Goal: Information Seeking & Learning: Compare options

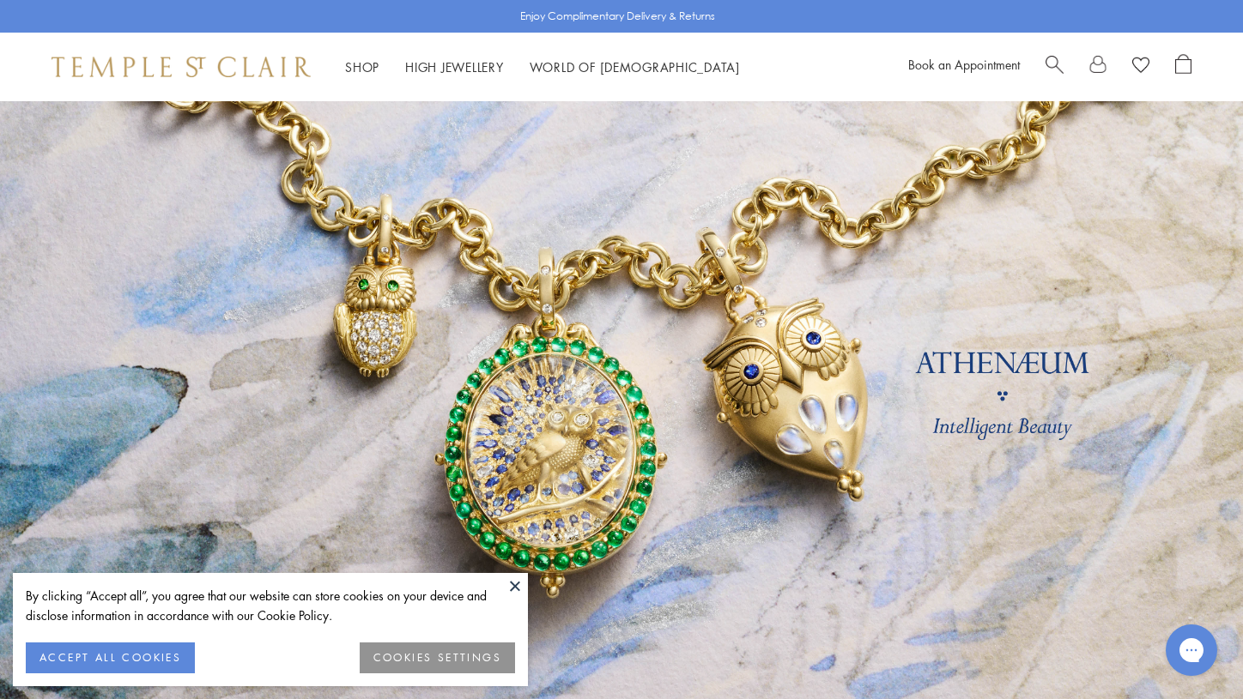
click at [421, 663] on button "COOKIES SETTINGS" at bounding box center [437, 658] width 155 height 31
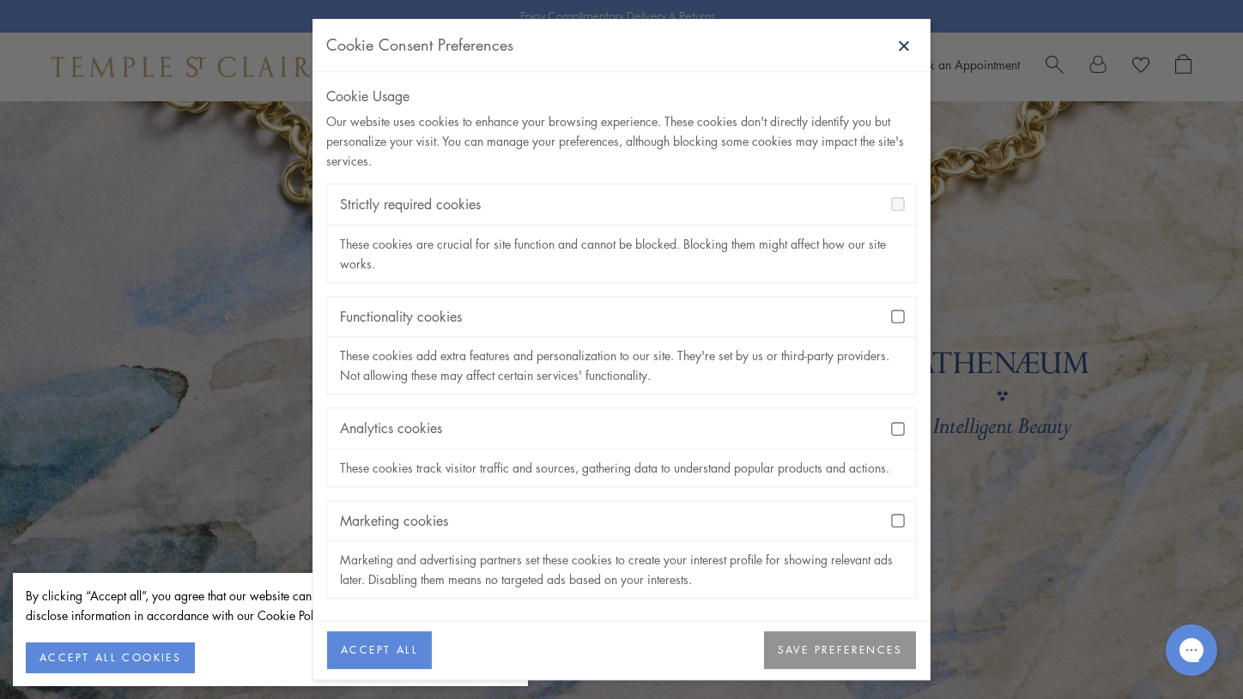
click at [826, 641] on button "SAVE PREFERENCES" at bounding box center [840, 652] width 152 height 38
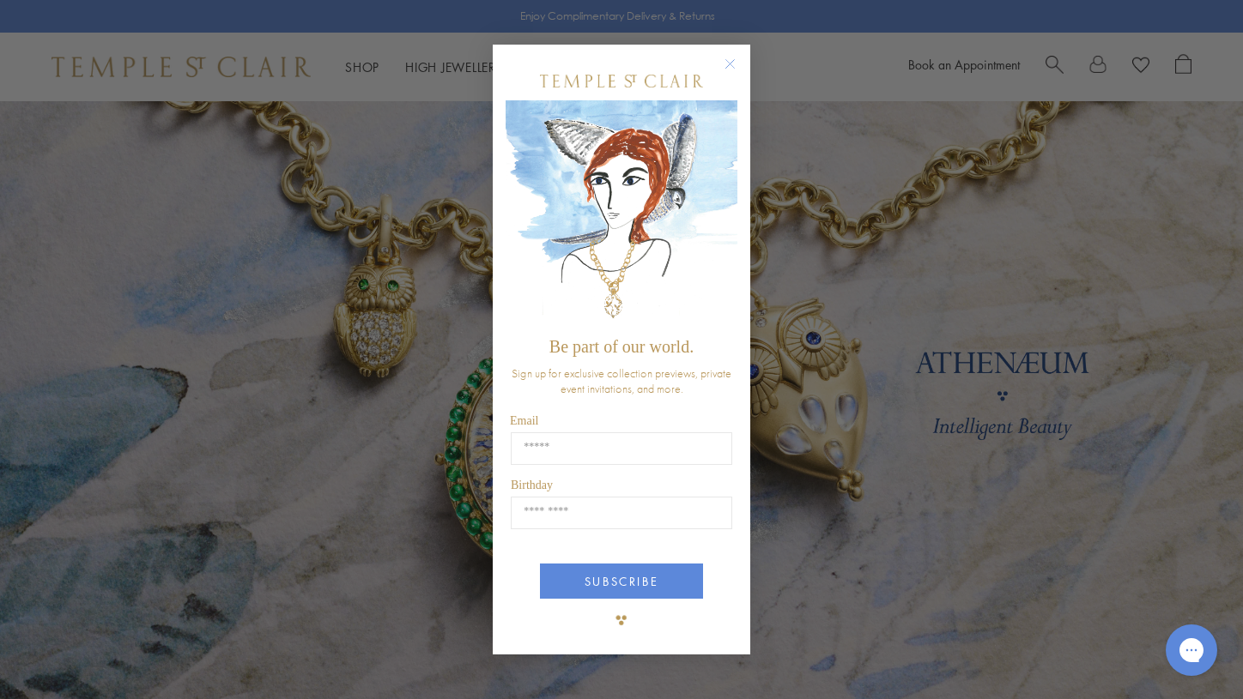
click at [726, 60] on circle "Close dialog" at bounding box center [730, 63] width 21 height 21
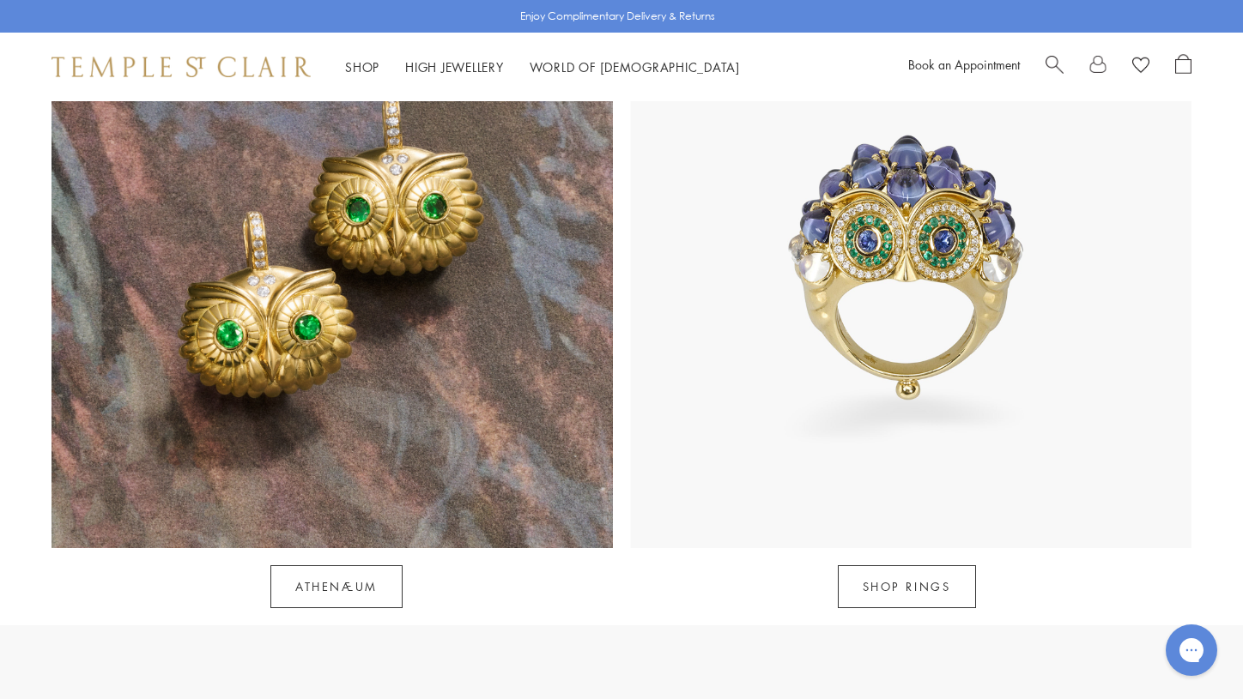
scroll to position [1643, 0]
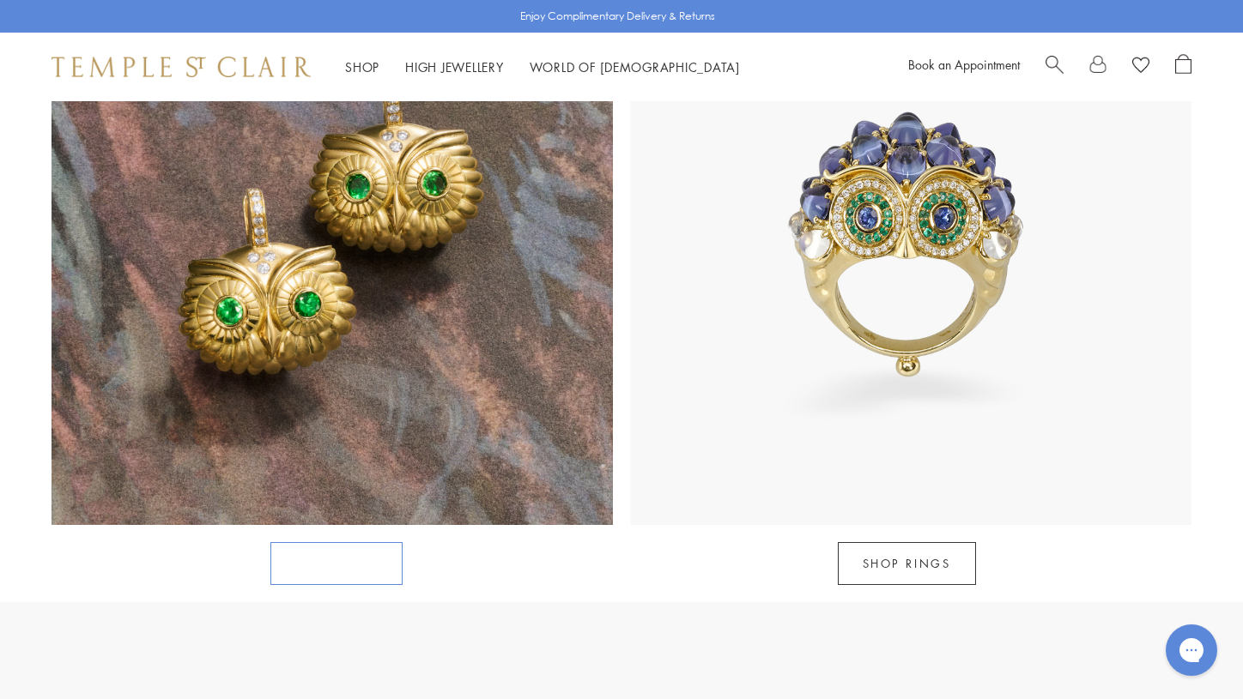
click at [313, 542] on link "Athenæum" at bounding box center [336, 563] width 132 height 43
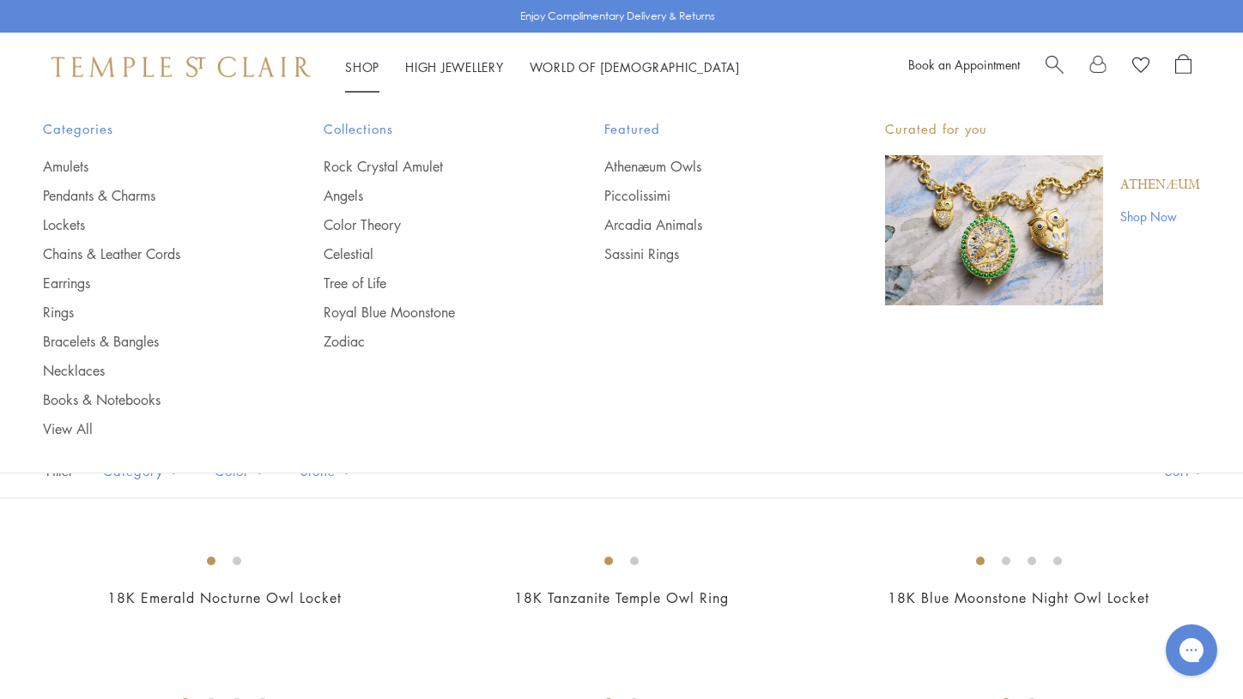
click at [1052, 59] on span "Search" at bounding box center [1054, 63] width 18 height 18
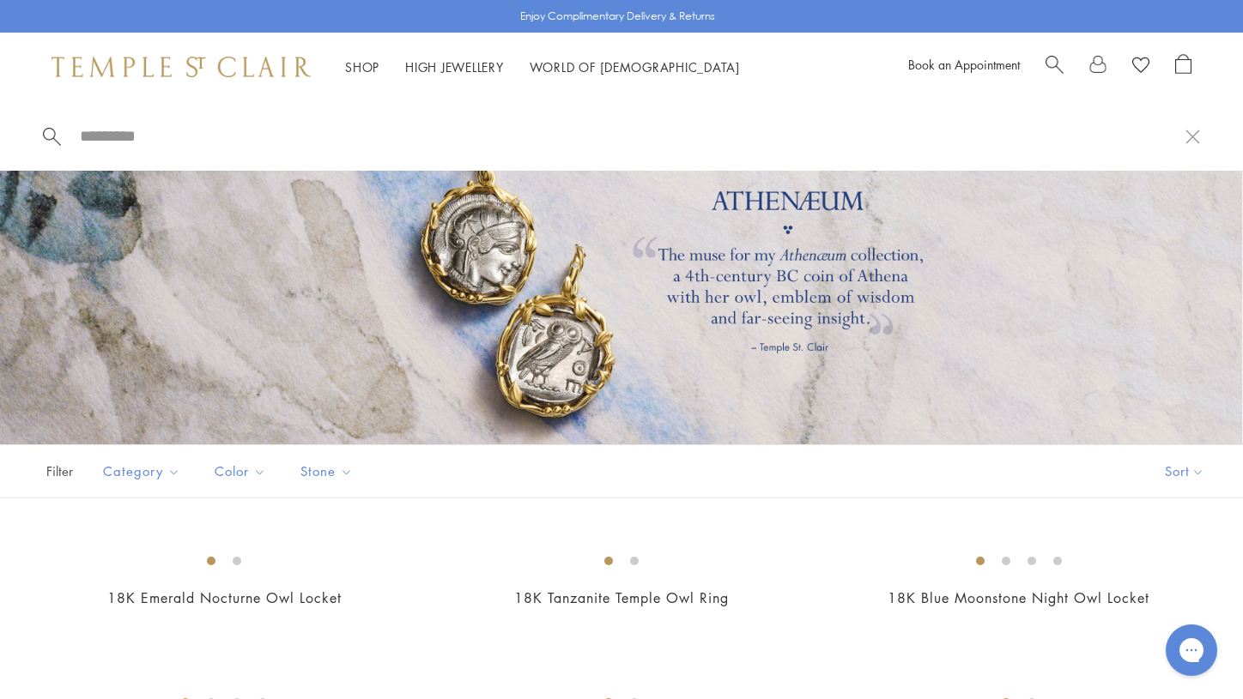
click at [1052, 58] on span "Search" at bounding box center [1054, 63] width 18 height 18
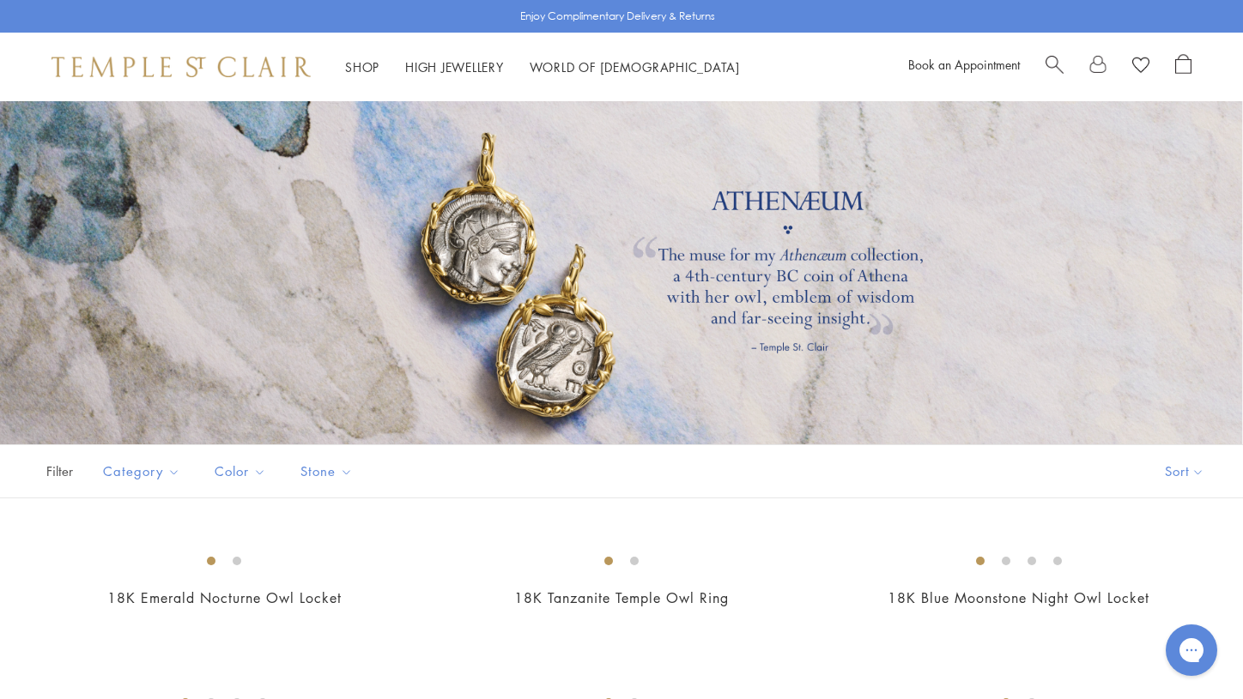
click at [1052, 58] on span "Search" at bounding box center [1054, 63] width 18 height 18
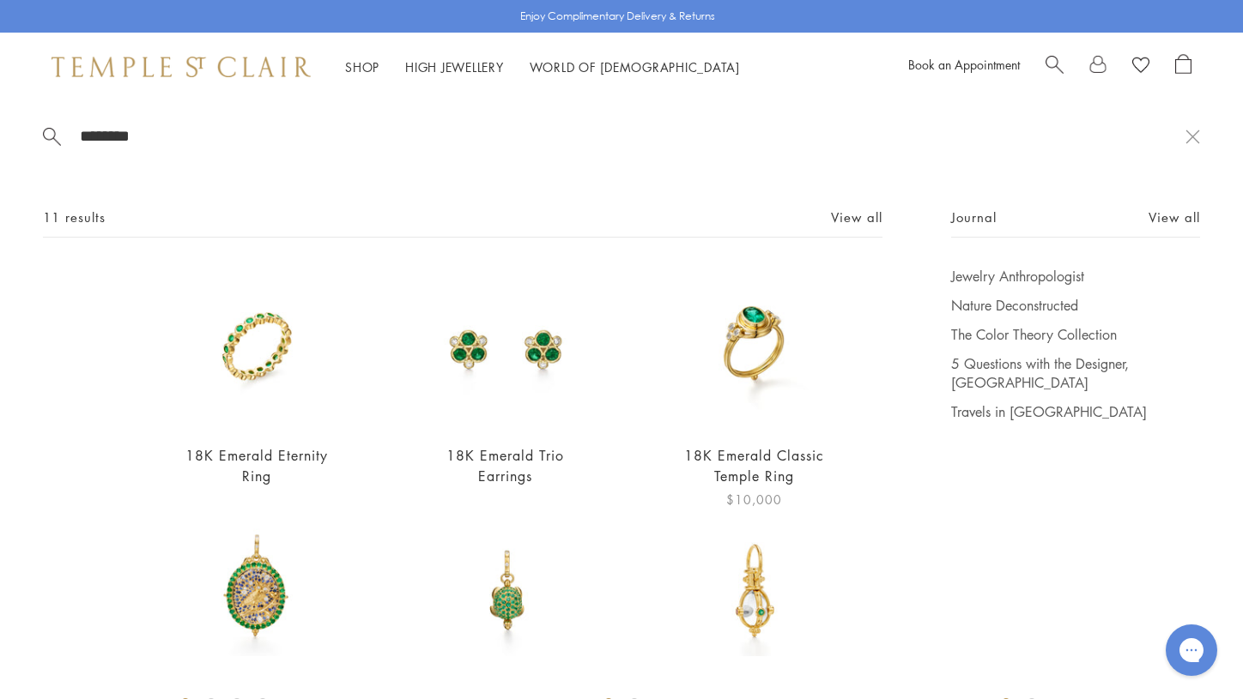
type input "*******"
click at [768, 321] on img at bounding box center [754, 348] width 163 height 163
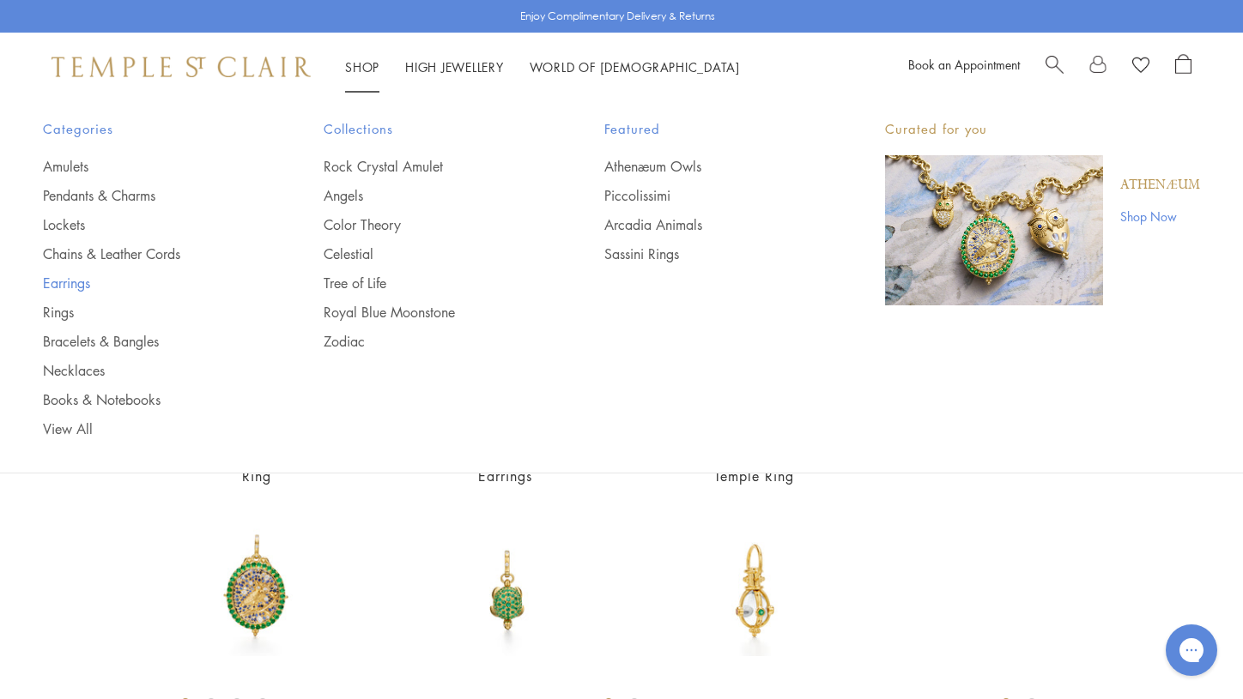
click at [74, 286] on link "Earrings" at bounding box center [149, 283] width 212 height 19
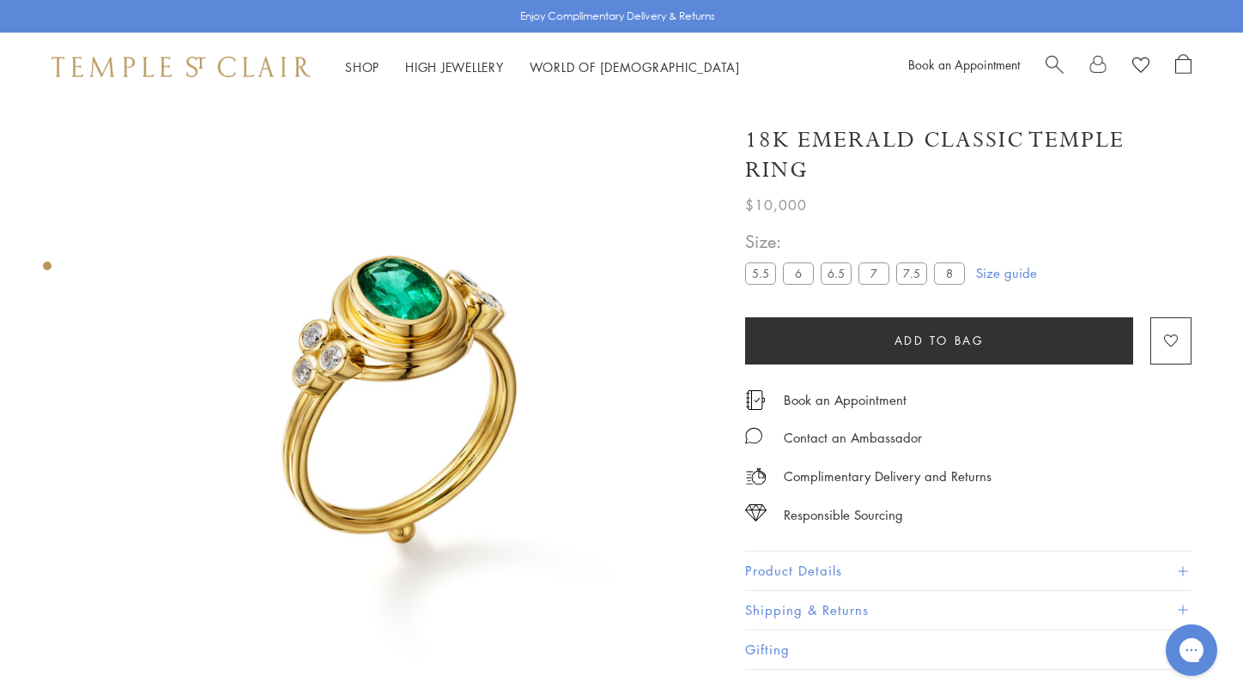
click at [885, 558] on button "Product Details" at bounding box center [968, 571] width 446 height 39
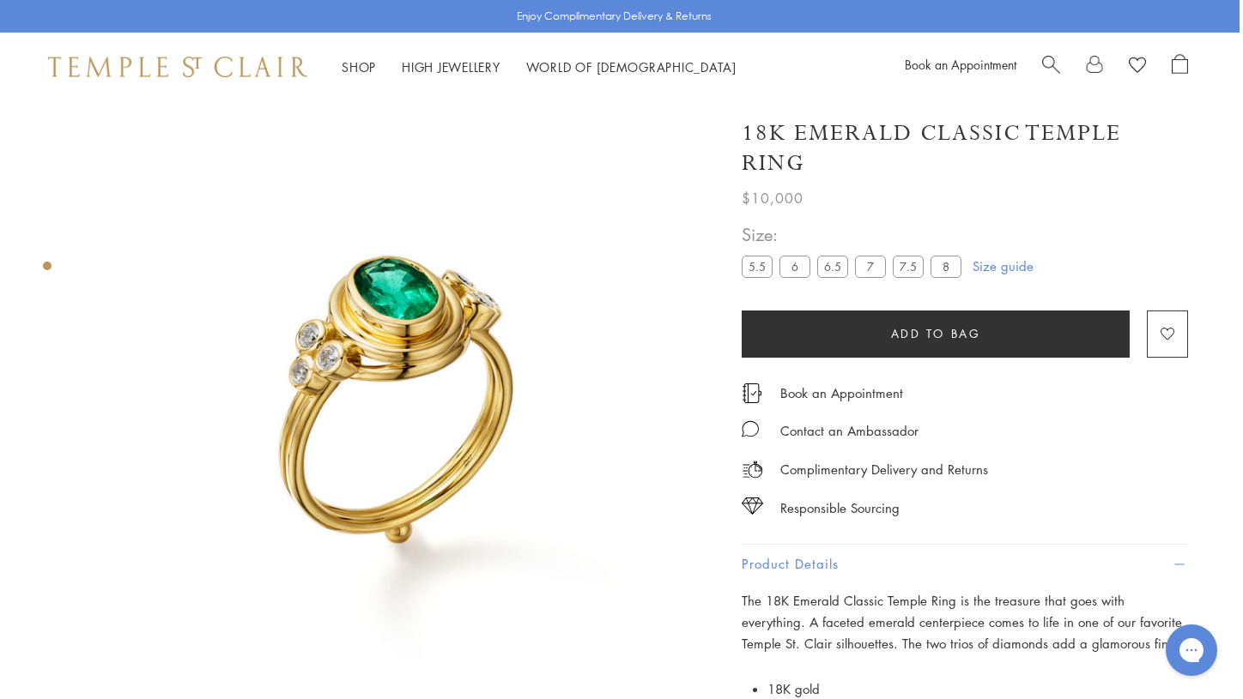
scroll to position [0, 3]
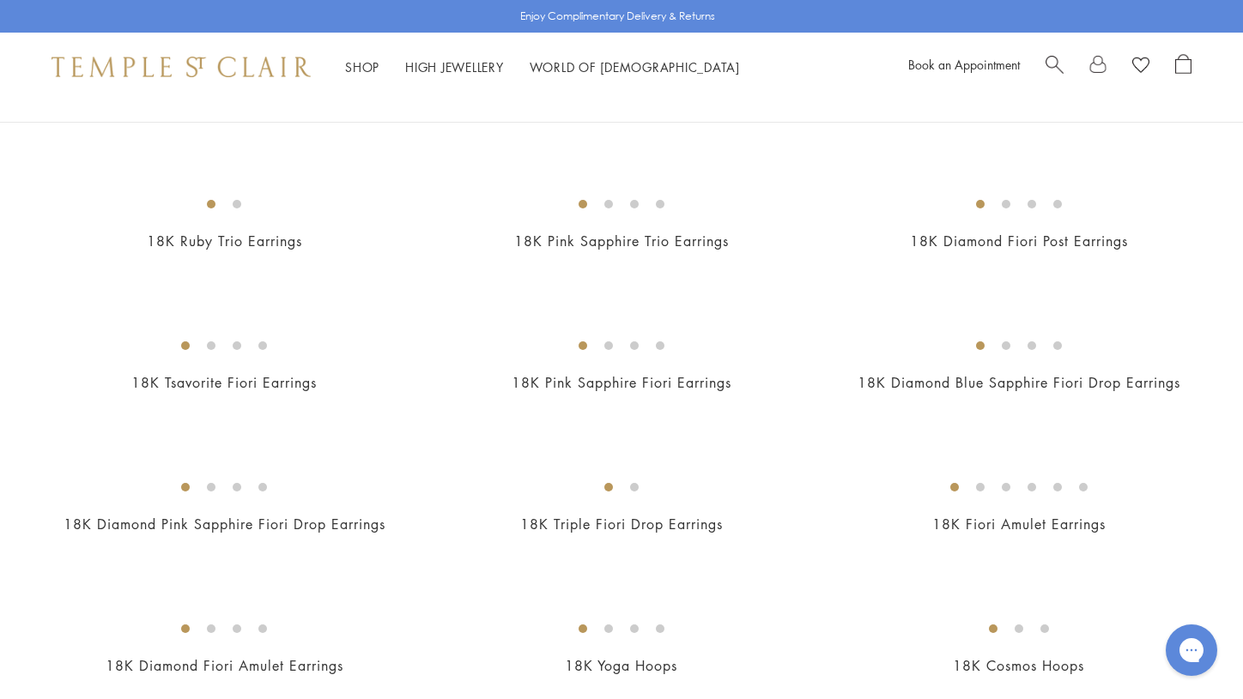
scroll to position [1120, 0]
click at [0, 0] on img at bounding box center [0, 0] width 0 height 0
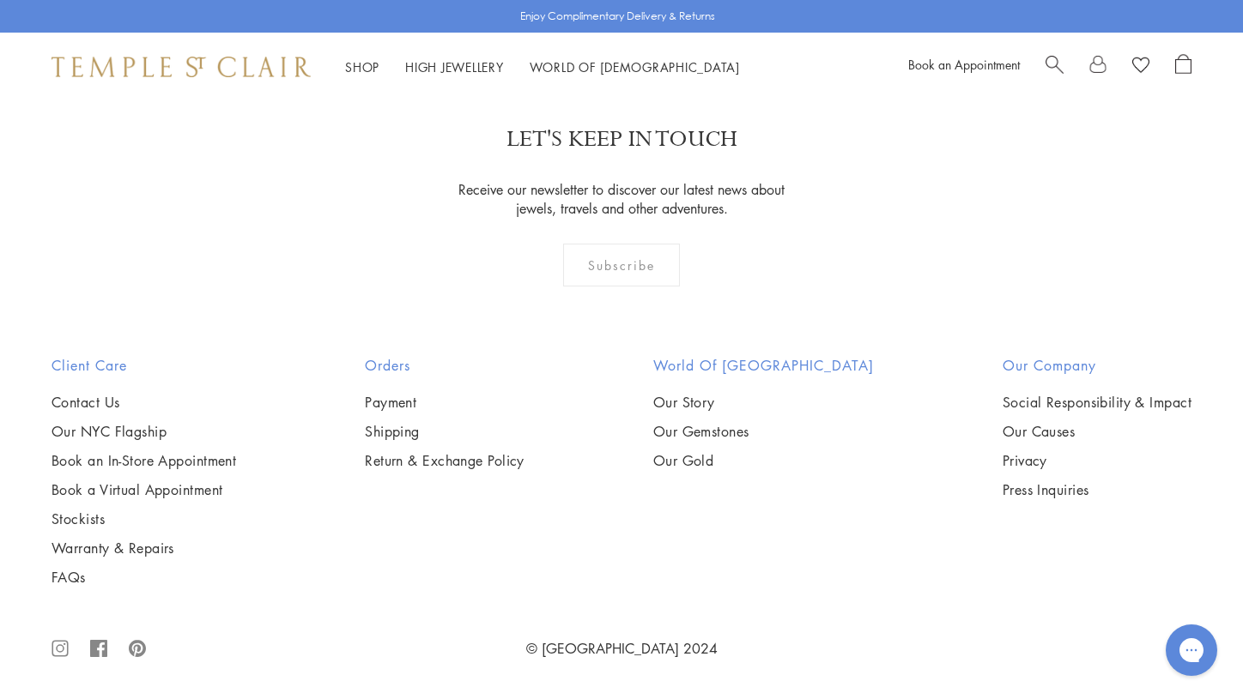
scroll to position [6292, 0]
click at [0, 0] on img at bounding box center [0, 0] width 0 height 0
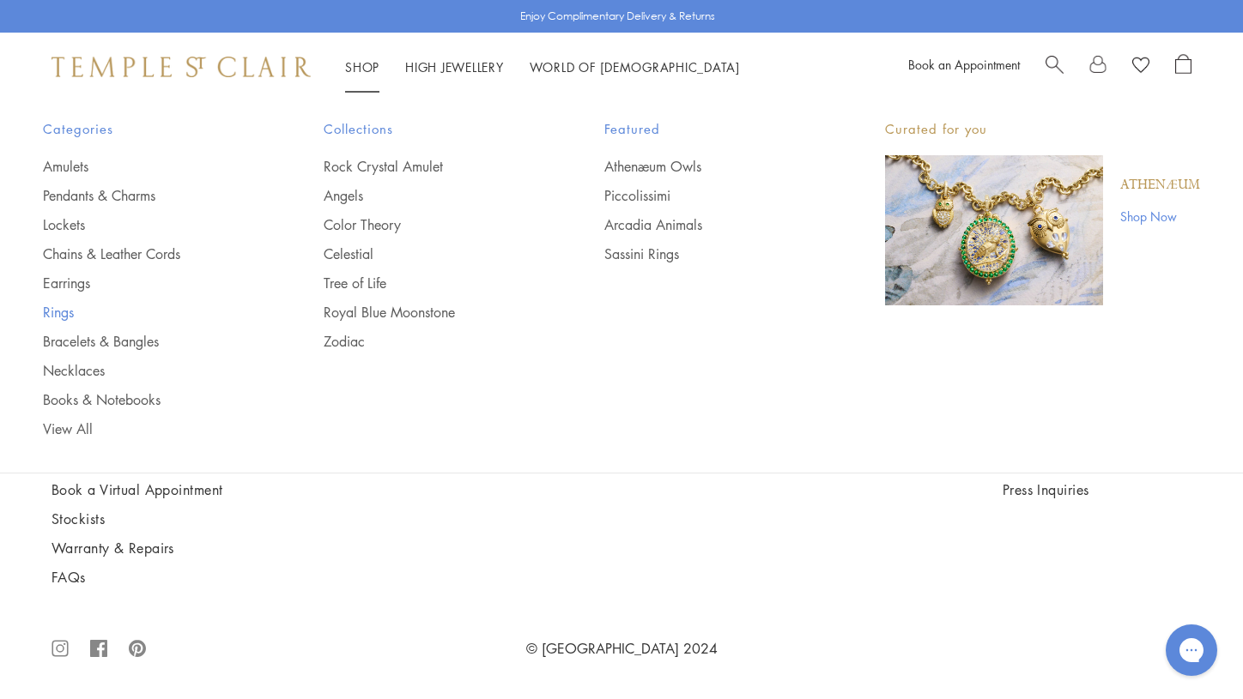
click at [69, 309] on link "Rings" at bounding box center [149, 312] width 212 height 19
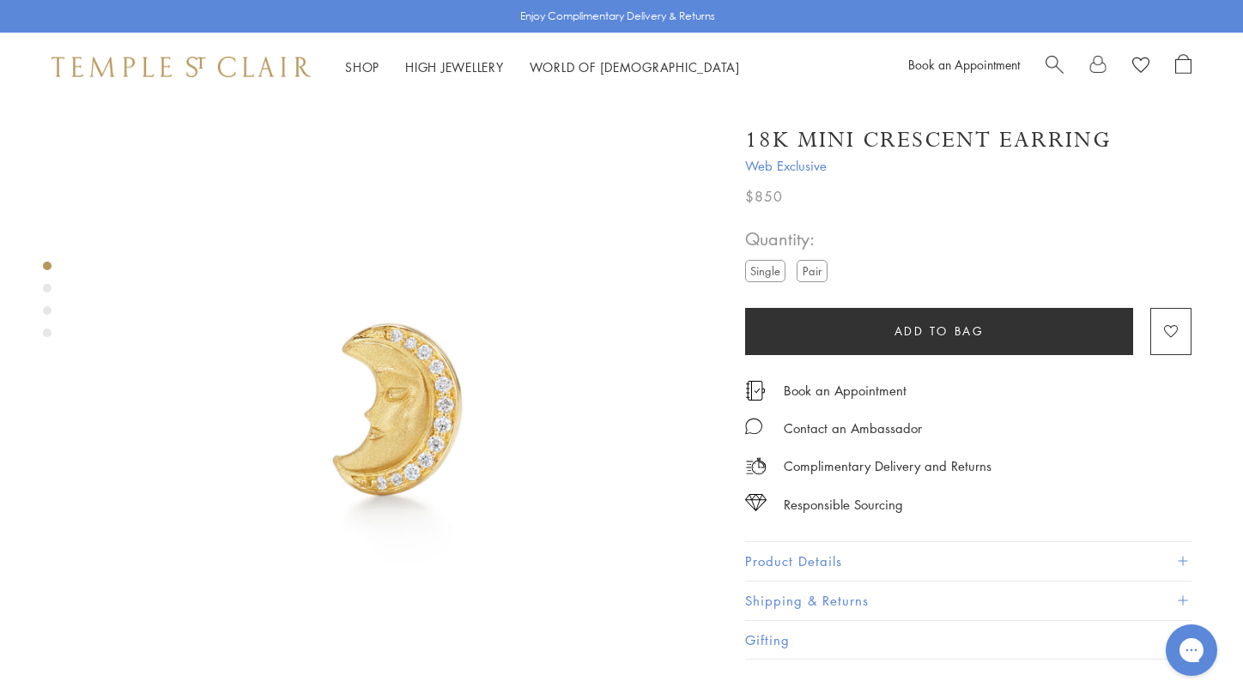
click at [49, 291] on div "Product gallery navigation" at bounding box center [47, 288] width 9 height 9
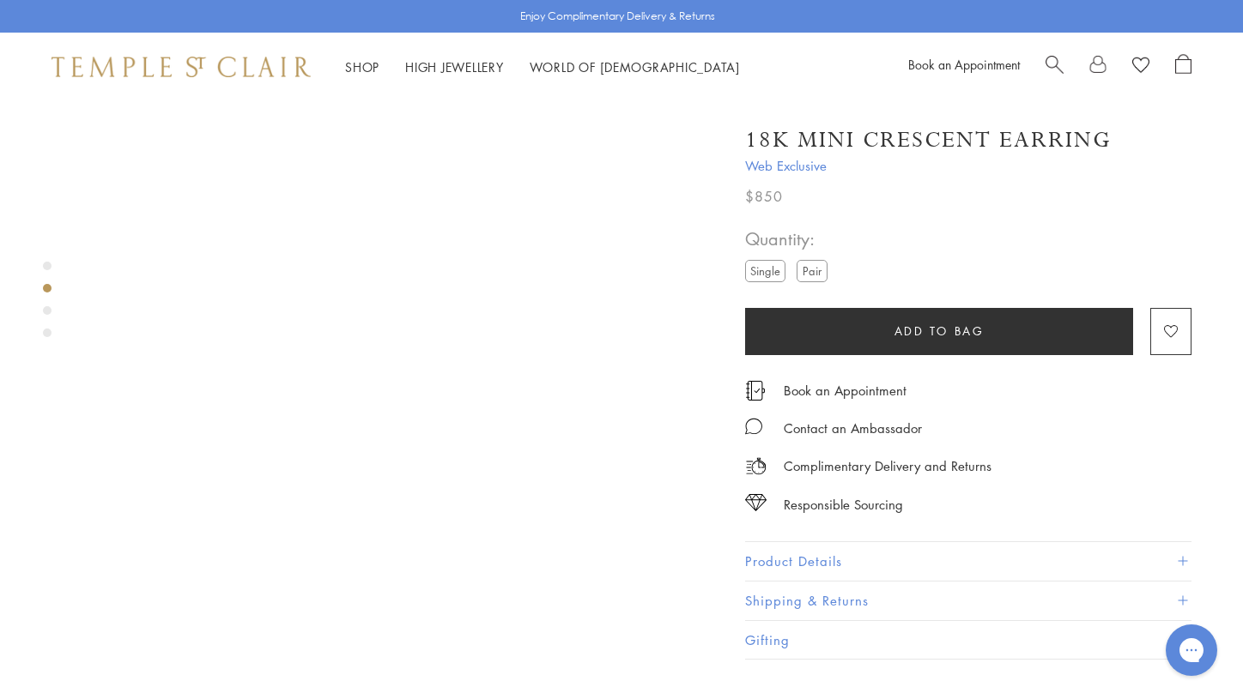
scroll to position [666, 0]
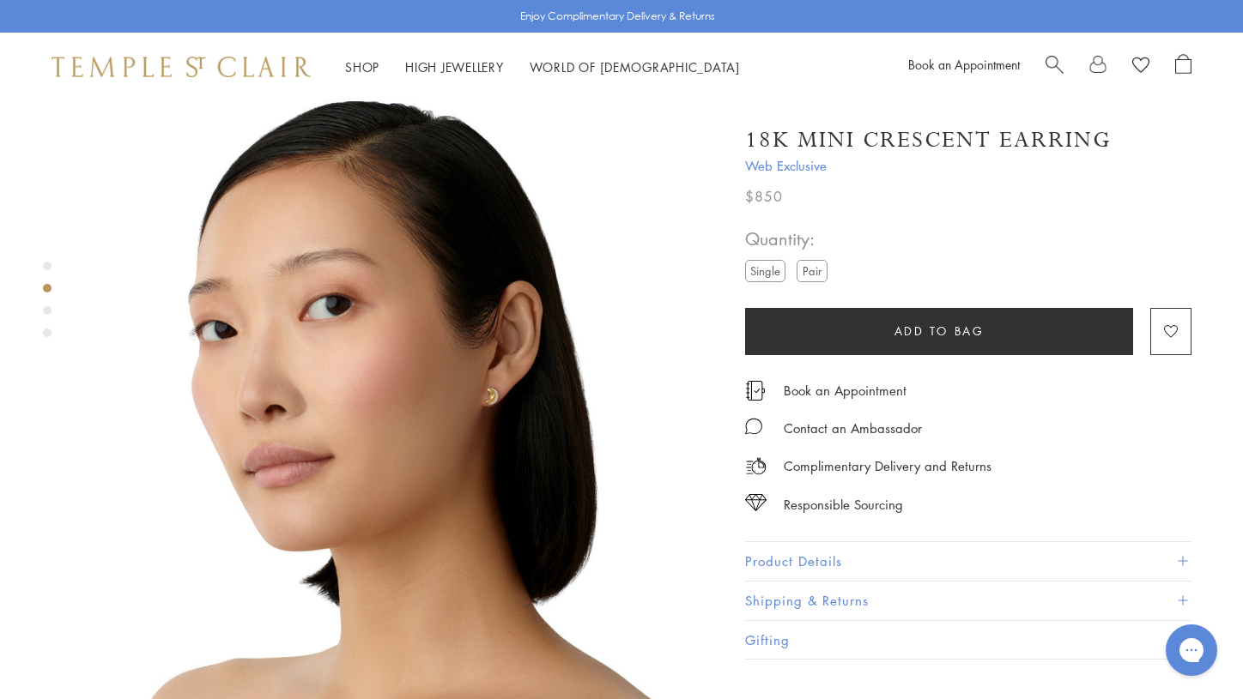
click at [44, 310] on div "Product gallery navigation" at bounding box center [47, 310] width 9 height 9
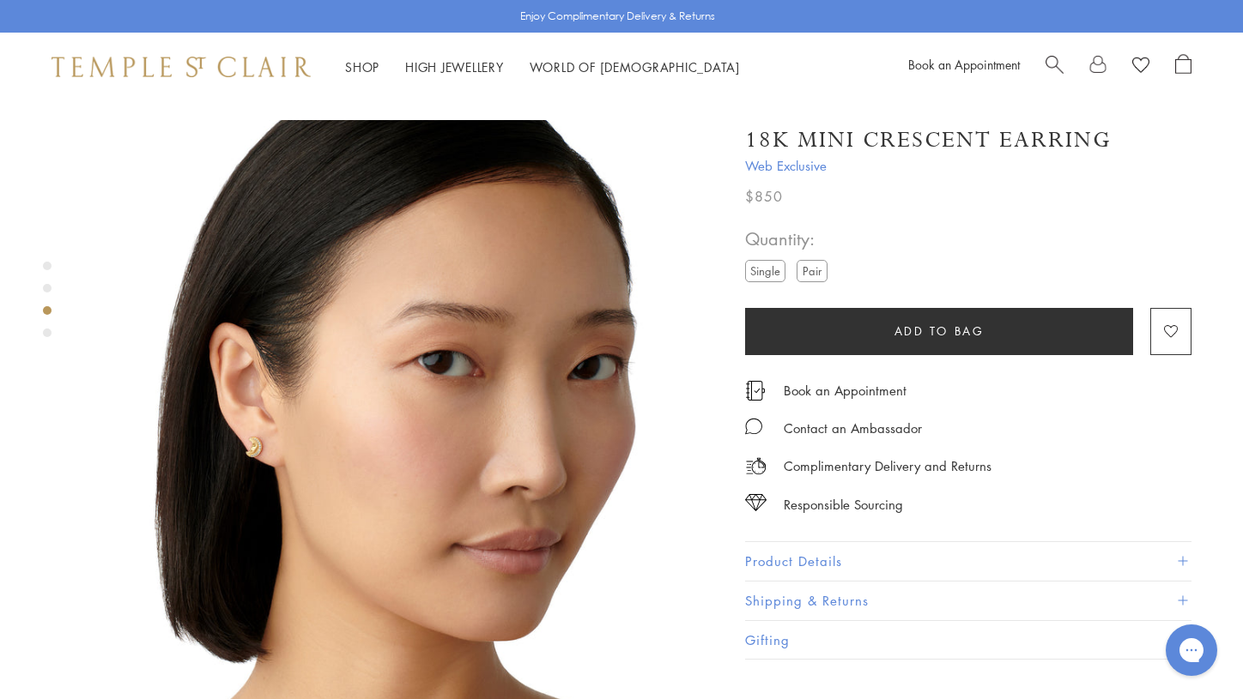
click at [47, 332] on div "Product gallery navigation" at bounding box center [47, 333] width 9 height 9
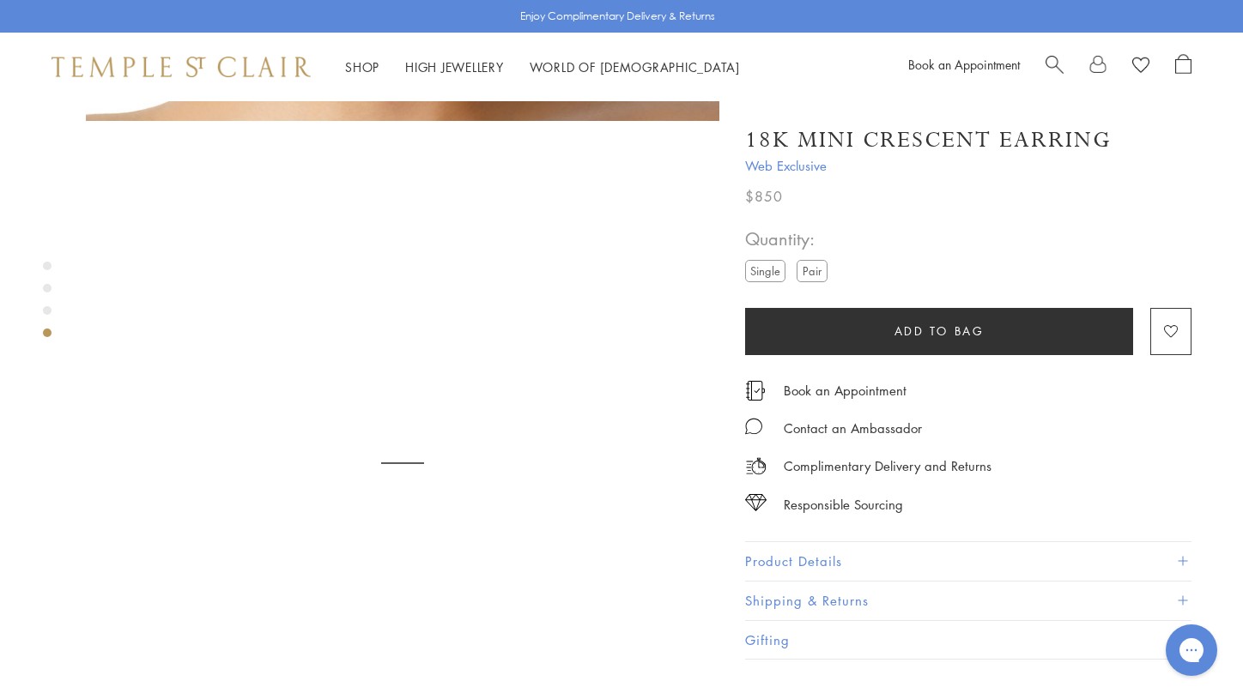
scroll to position [1933, 0]
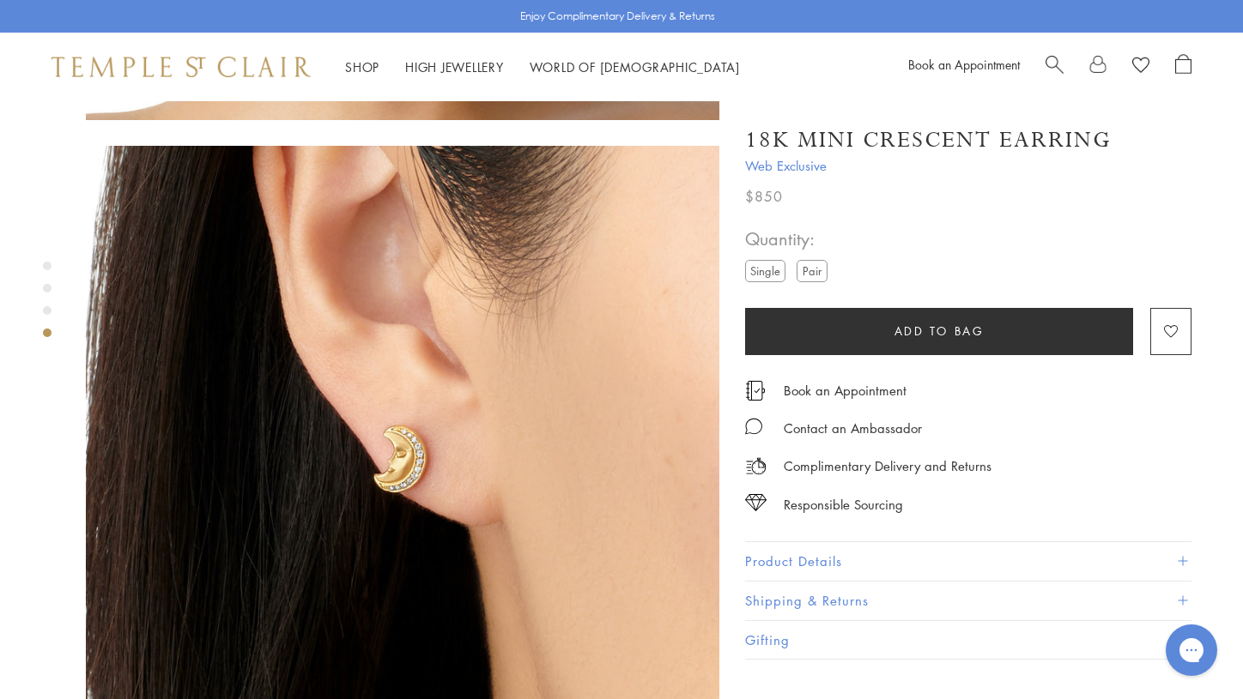
click at [800, 556] on button "Product Details" at bounding box center [968, 561] width 446 height 39
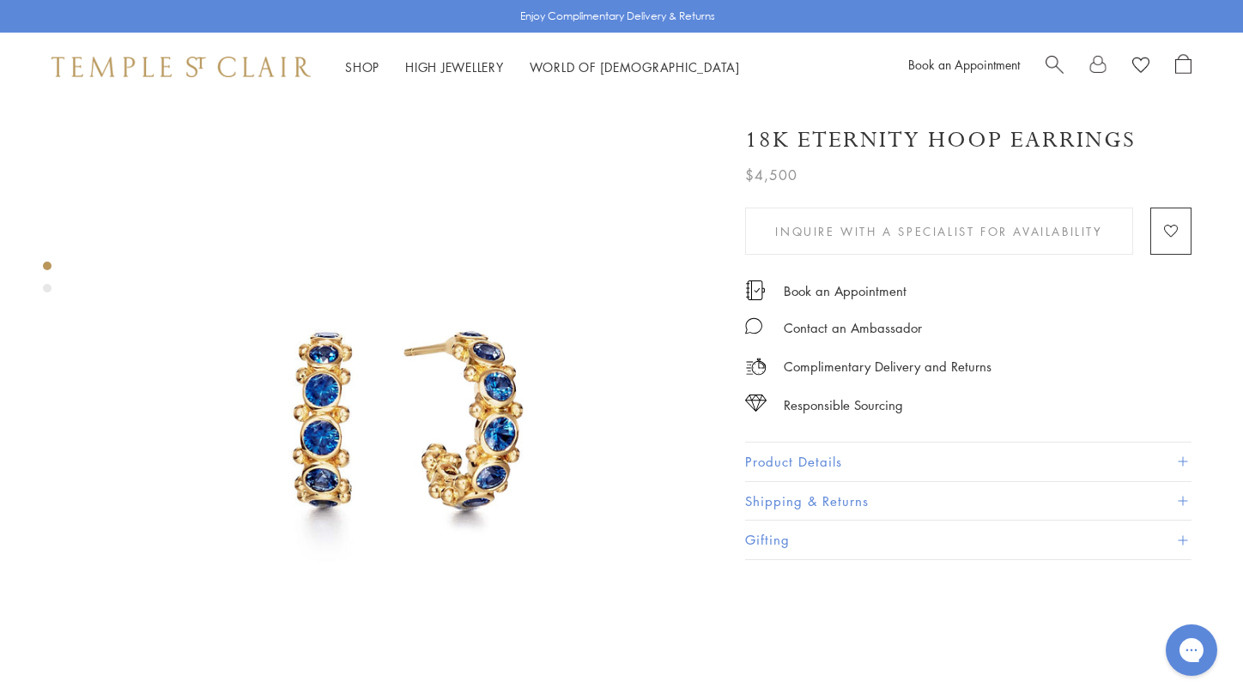
click at [50, 288] on div "Product gallery navigation" at bounding box center [47, 288] width 9 height 9
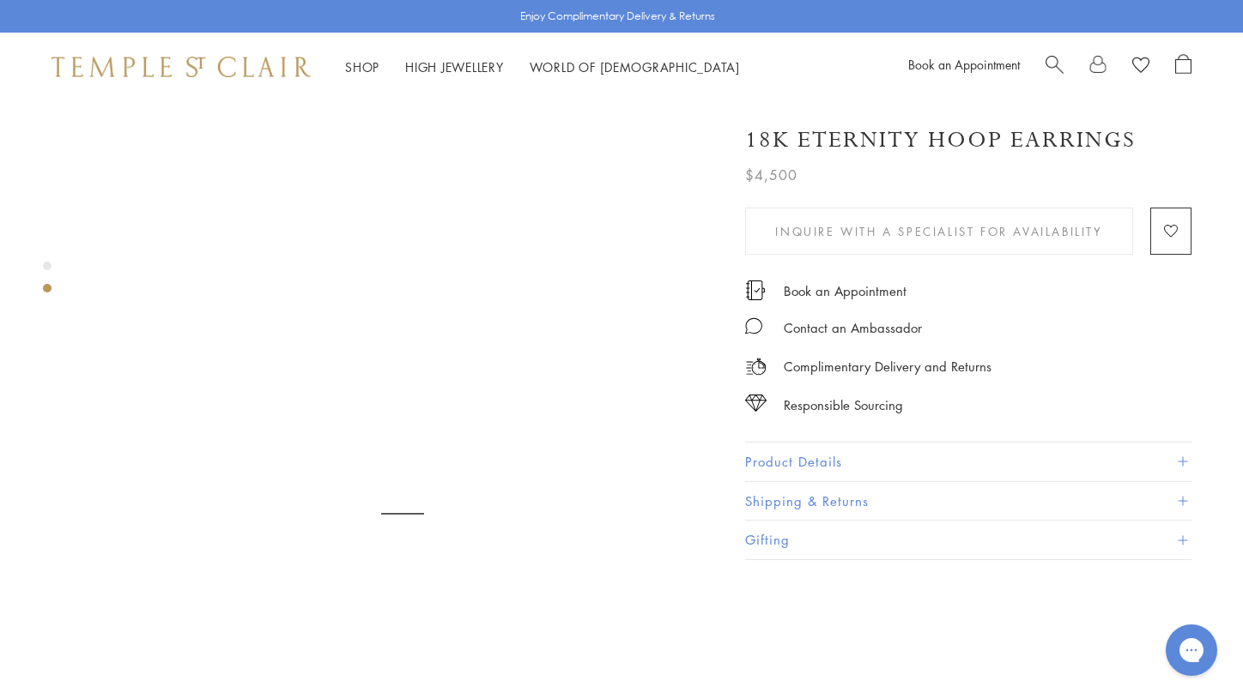
scroll to position [666, 0]
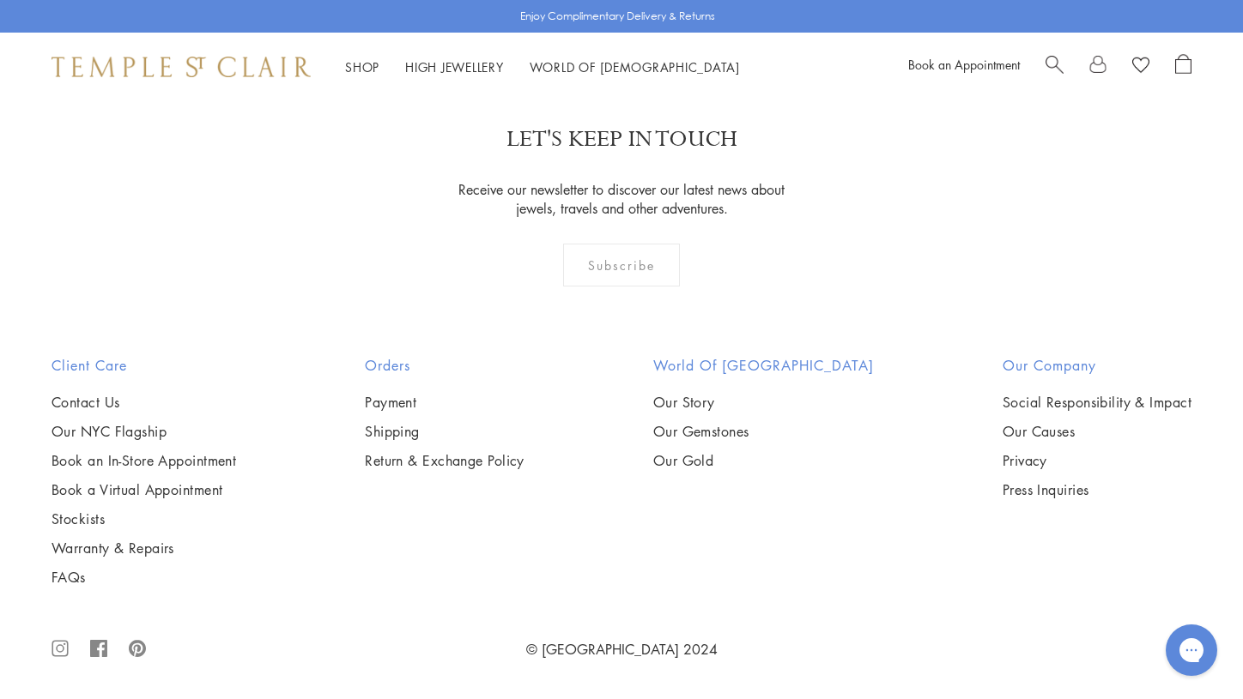
scroll to position [3540, 0]
click at [0, 0] on img at bounding box center [0, 0] width 0 height 0
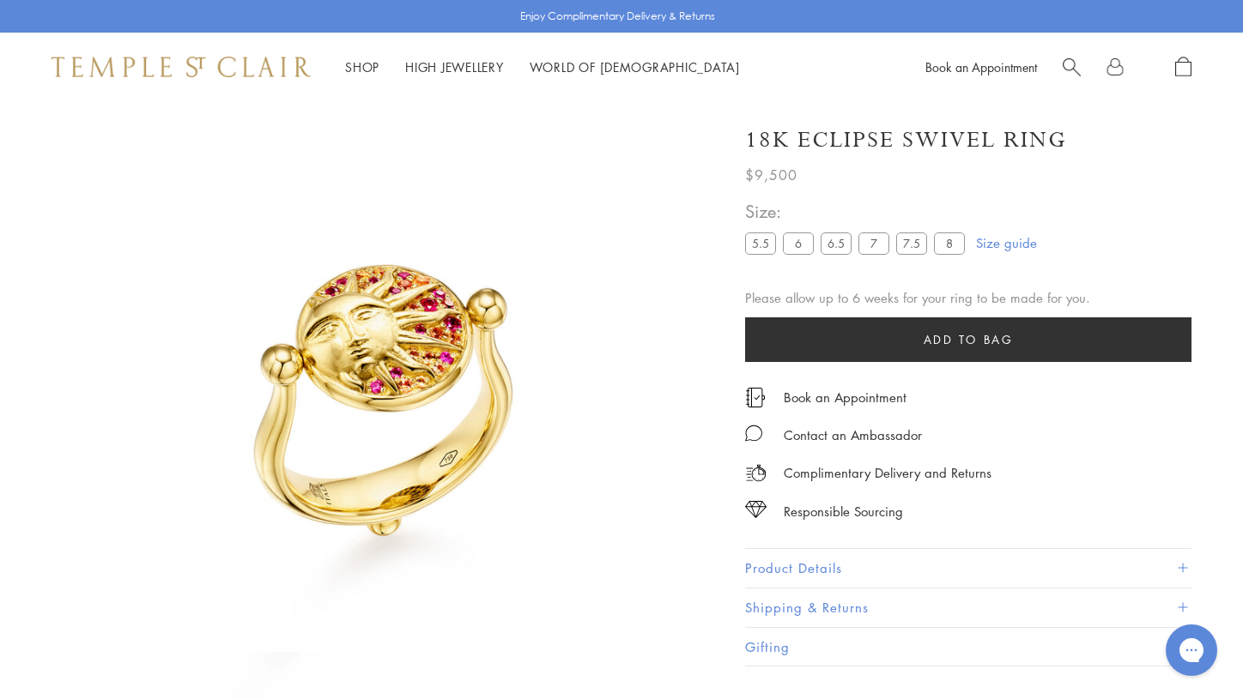
scroll to position [101, 0]
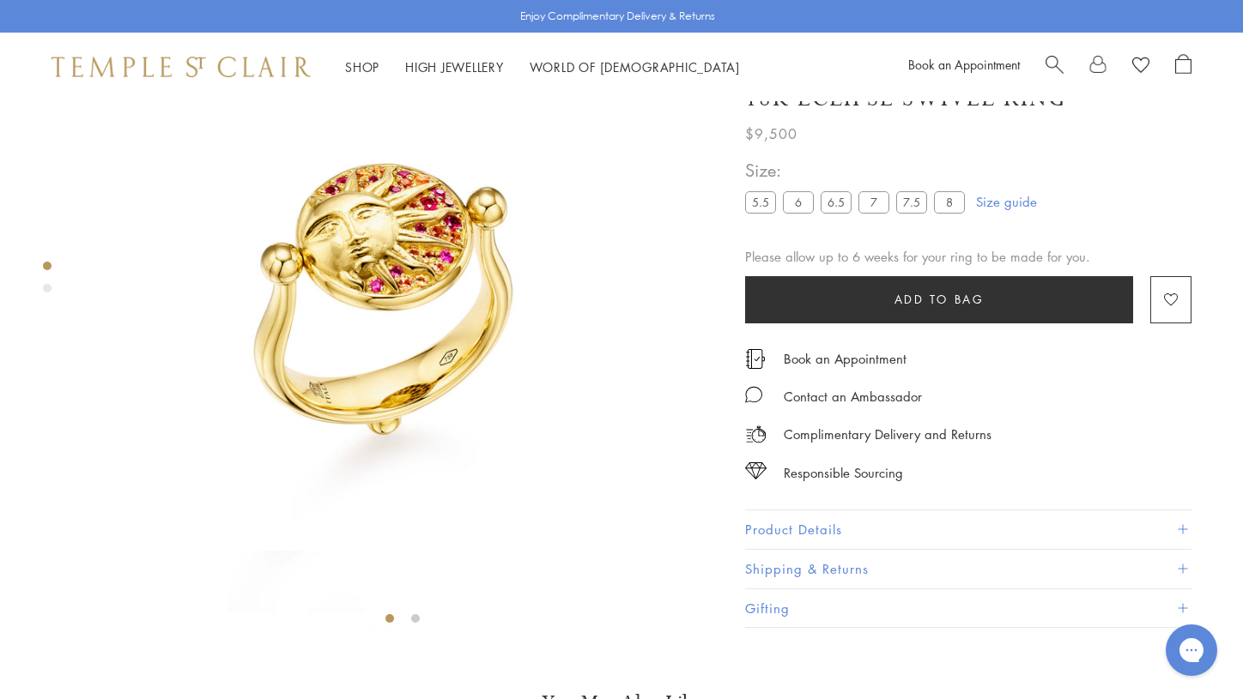
click at [48, 285] on div "Product gallery navigation" at bounding box center [47, 288] width 9 height 9
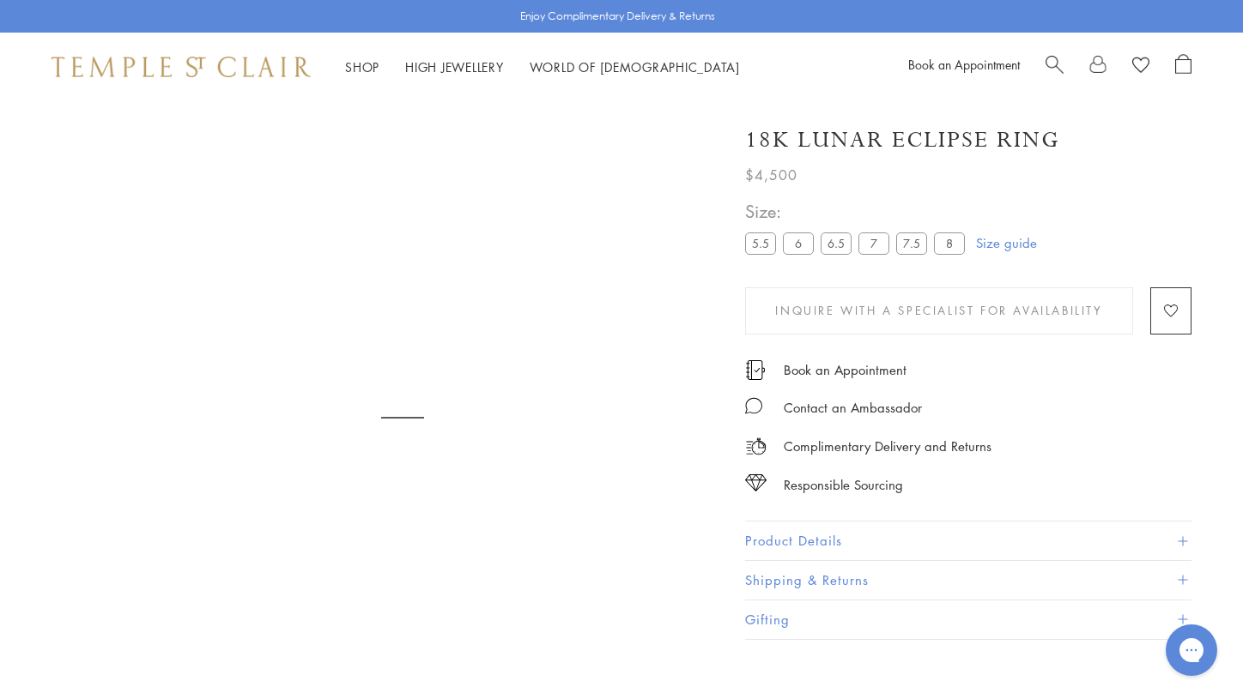
scroll to position [101, 0]
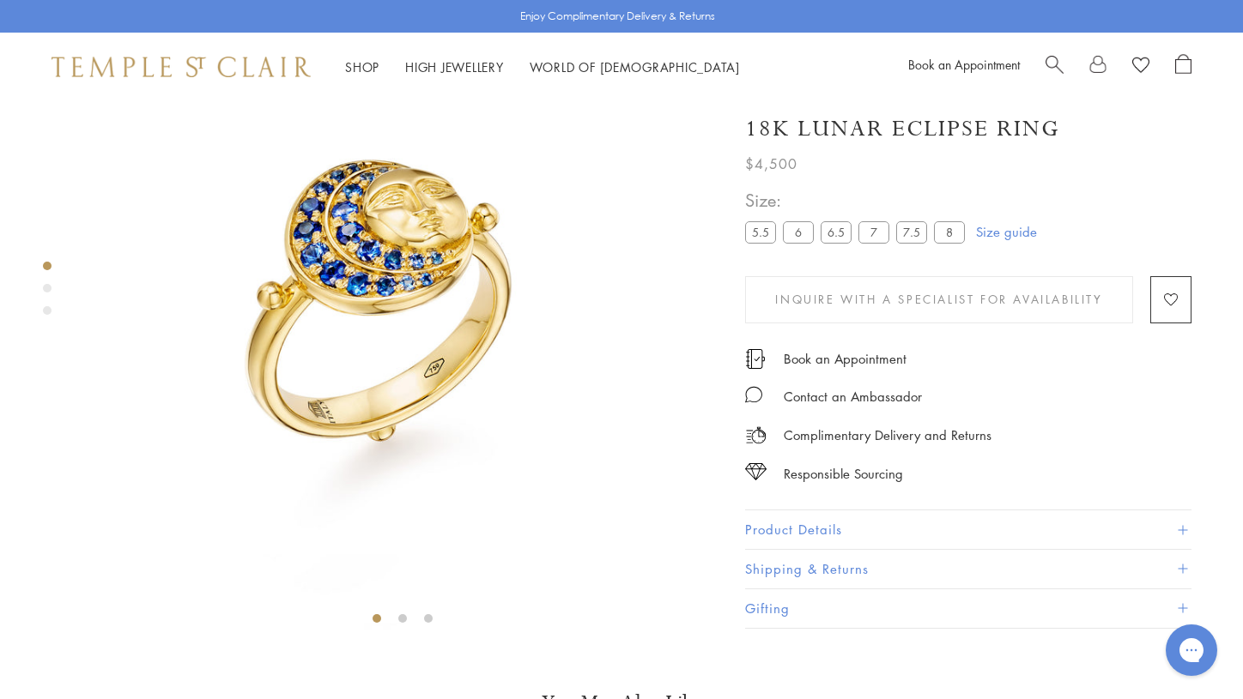
click at [43, 289] on div "Product gallery navigation" at bounding box center [47, 288] width 9 height 9
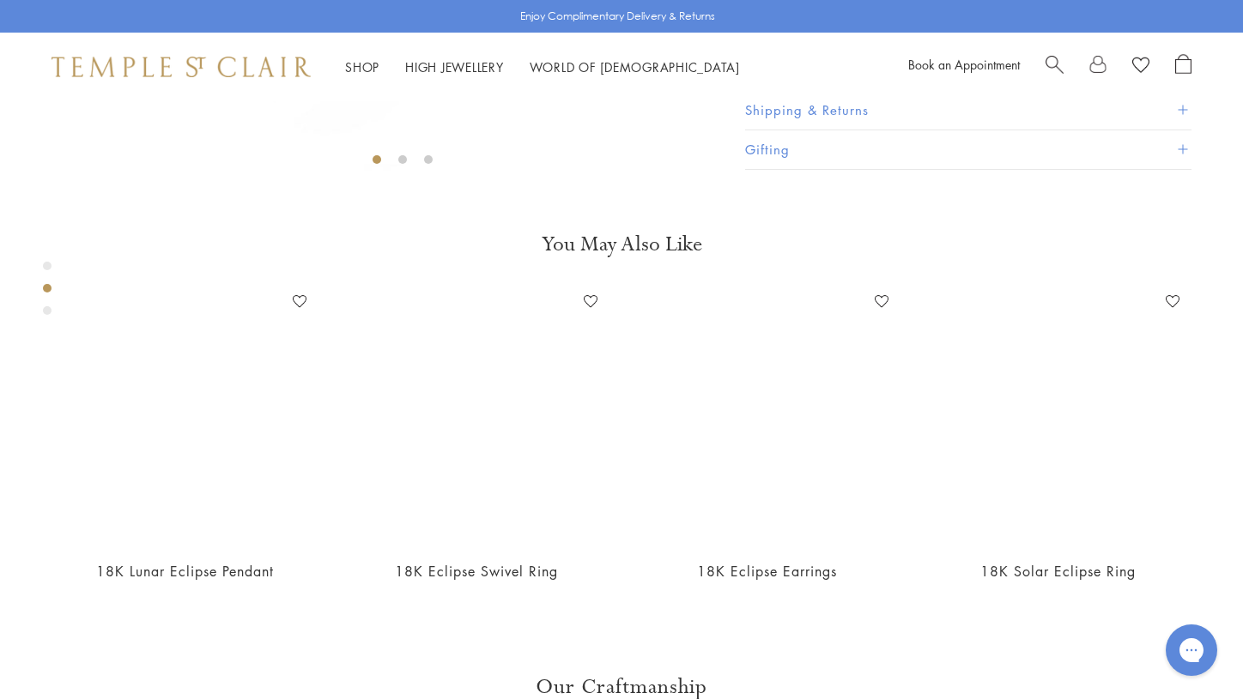
scroll to position [666, 0]
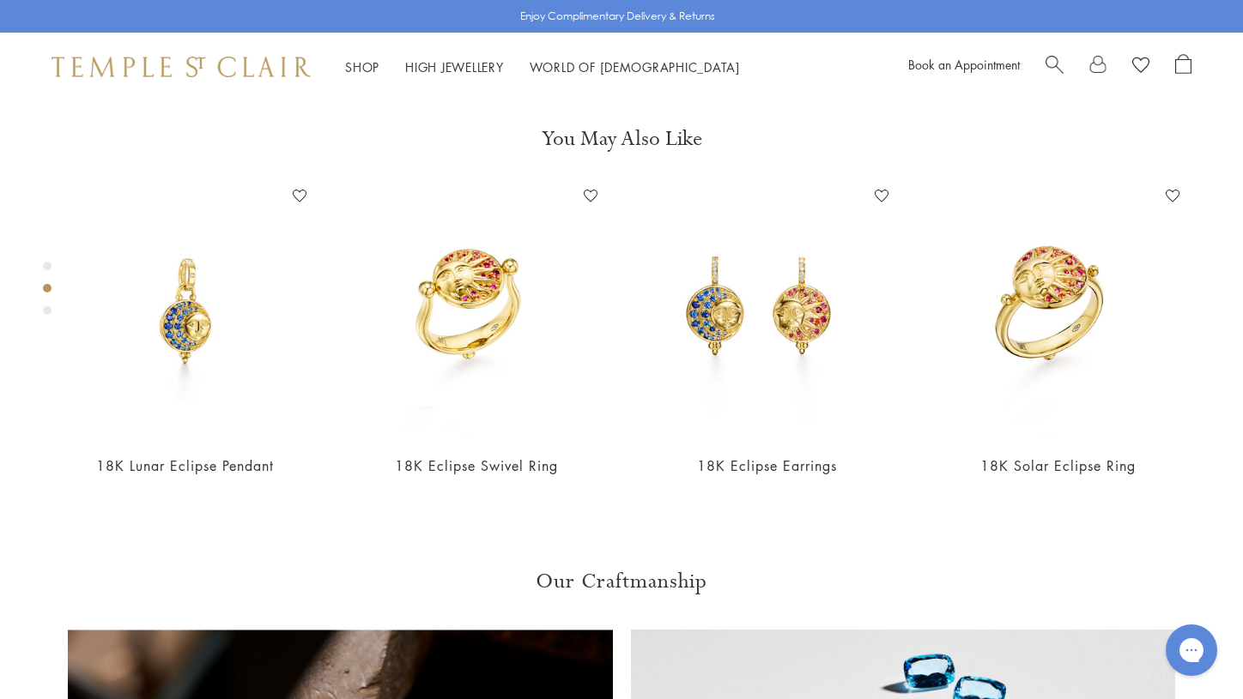
click at [51, 310] on div "Product gallery navigation" at bounding box center [47, 310] width 9 height 9
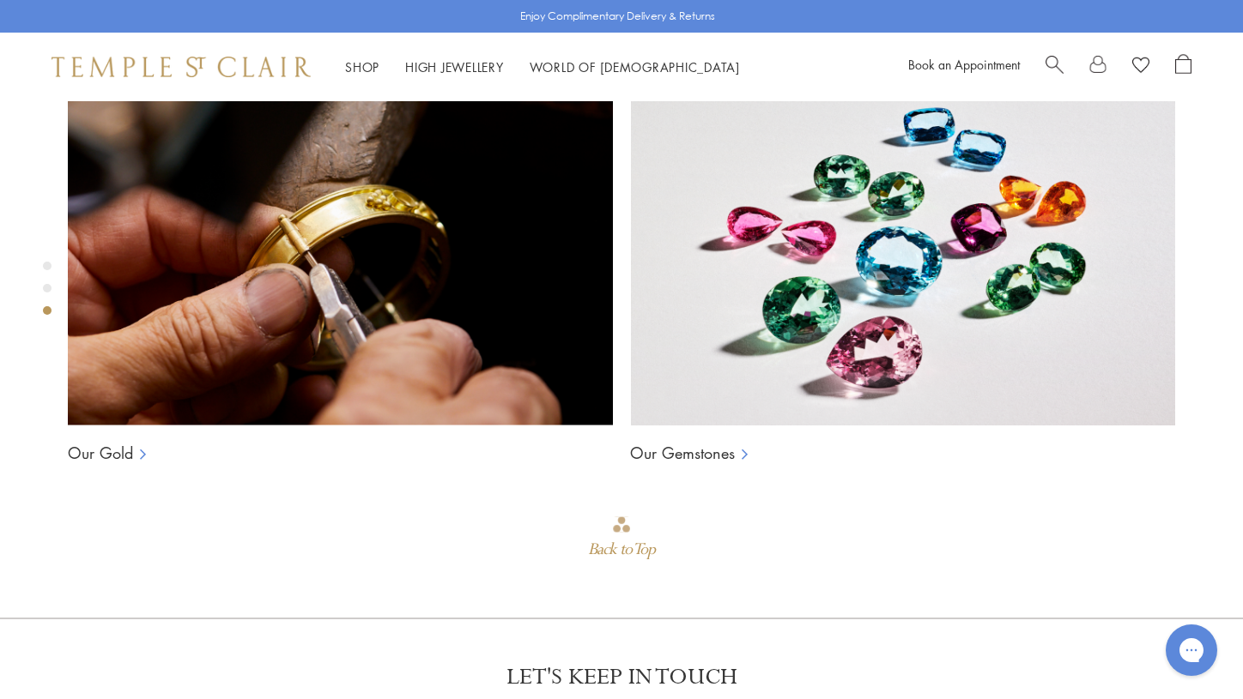
scroll to position [1299, 0]
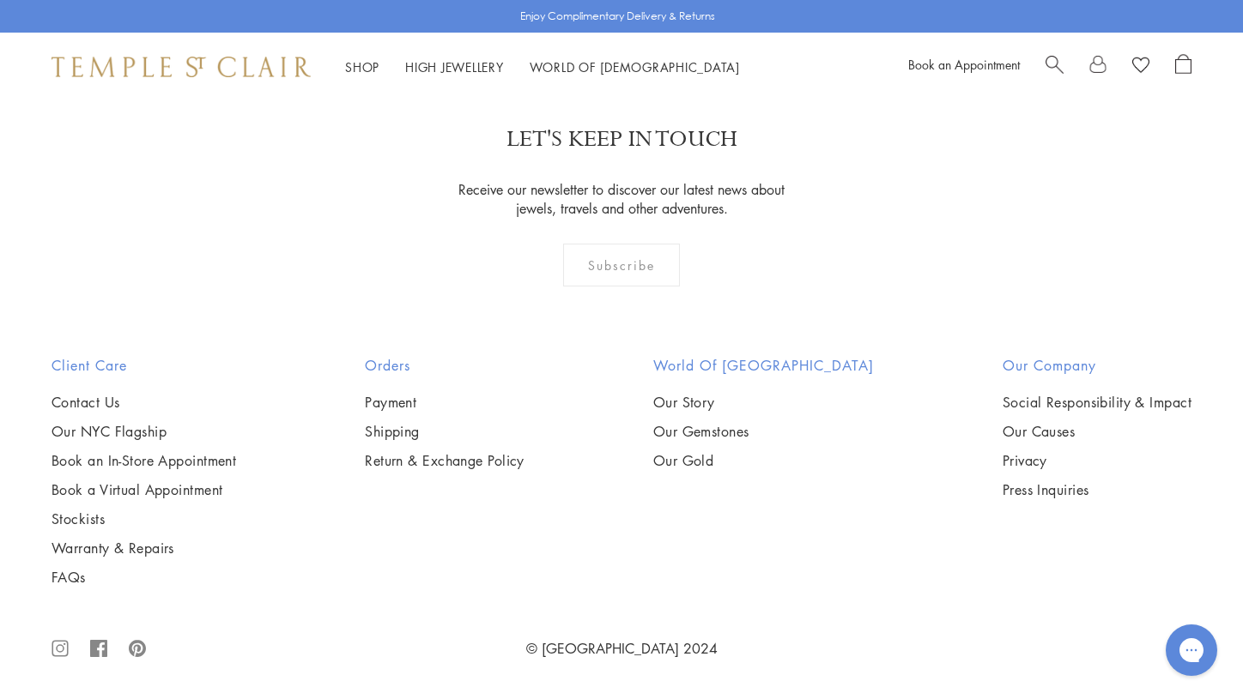
scroll to position [931, 0]
